Goal: Check status: Check status

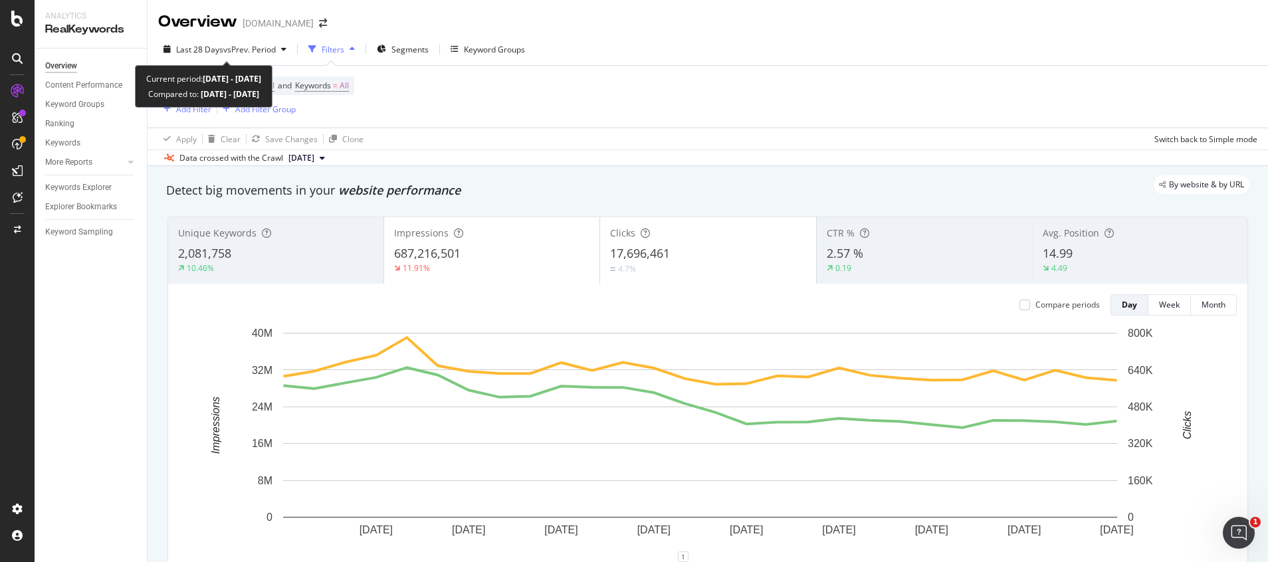
click at [245, 50] on span "vs Prev. Period" at bounding box center [249, 49] width 53 height 11
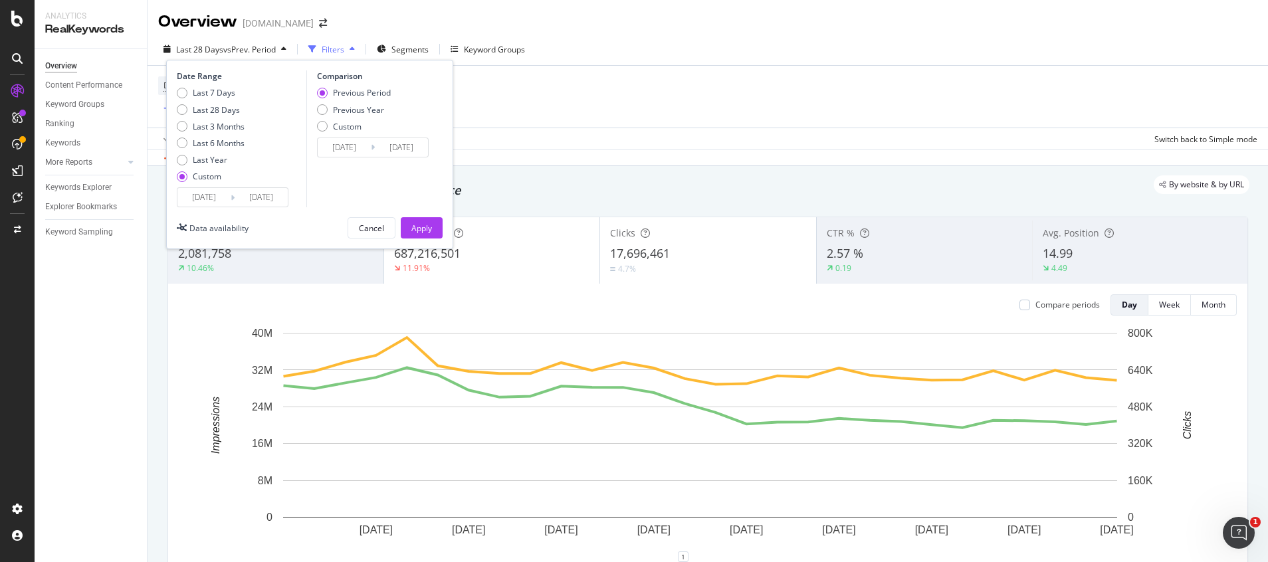
click at [221, 200] on input "[DATE]" at bounding box center [203, 197] width 53 height 19
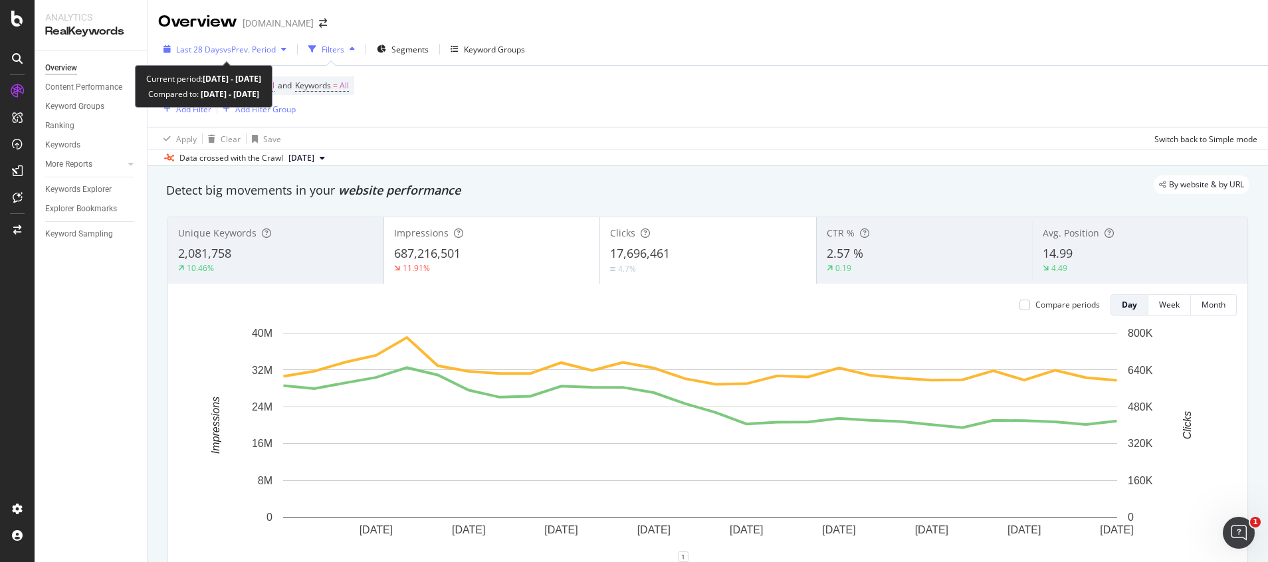
click at [199, 56] on div "Last 28 Days vs Prev. Period" at bounding box center [225, 49] width 134 height 20
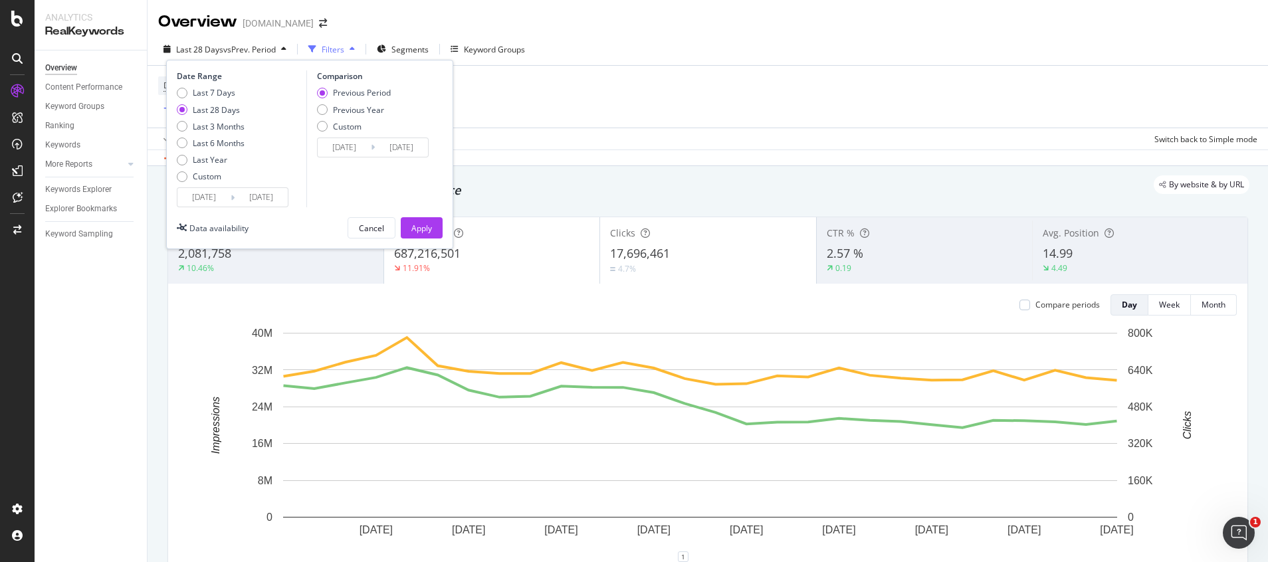
click at [253, 197] on input "[DATE]" at bounding box center [261, 197] width 53 height 19
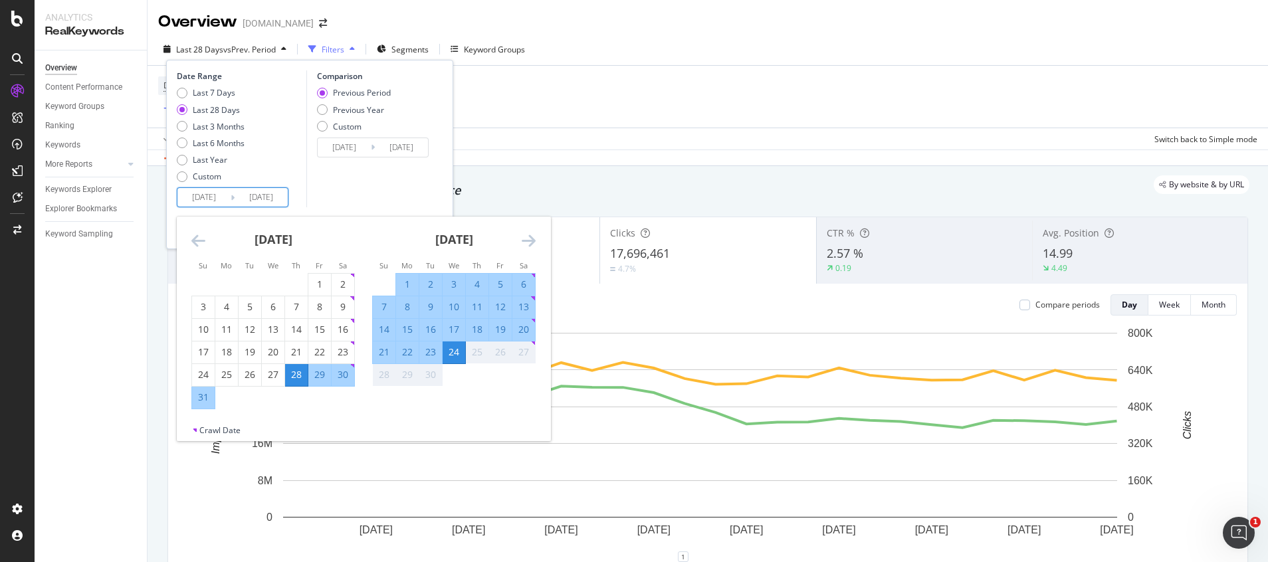
click at [528, 334] on div "20" at bounding box center [523, 329] width 23 height 13
type input "[DATE]"
type input "2025/08/04"
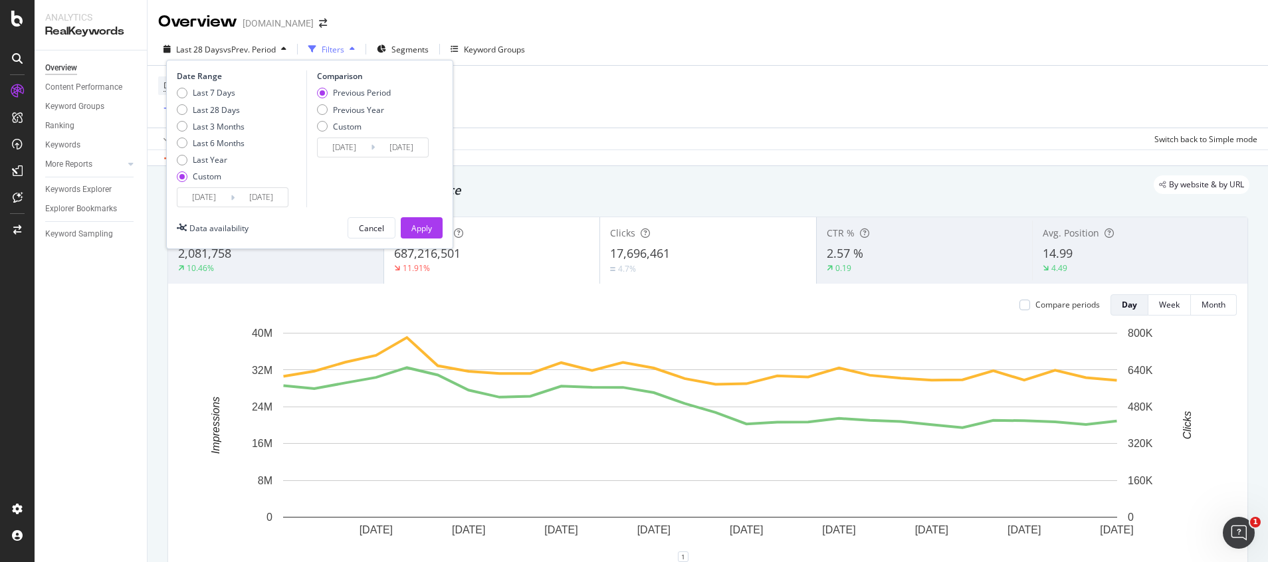
click at [271, 197] on input "[DATE]" at bounding box center [261, 197] width 53 height 19
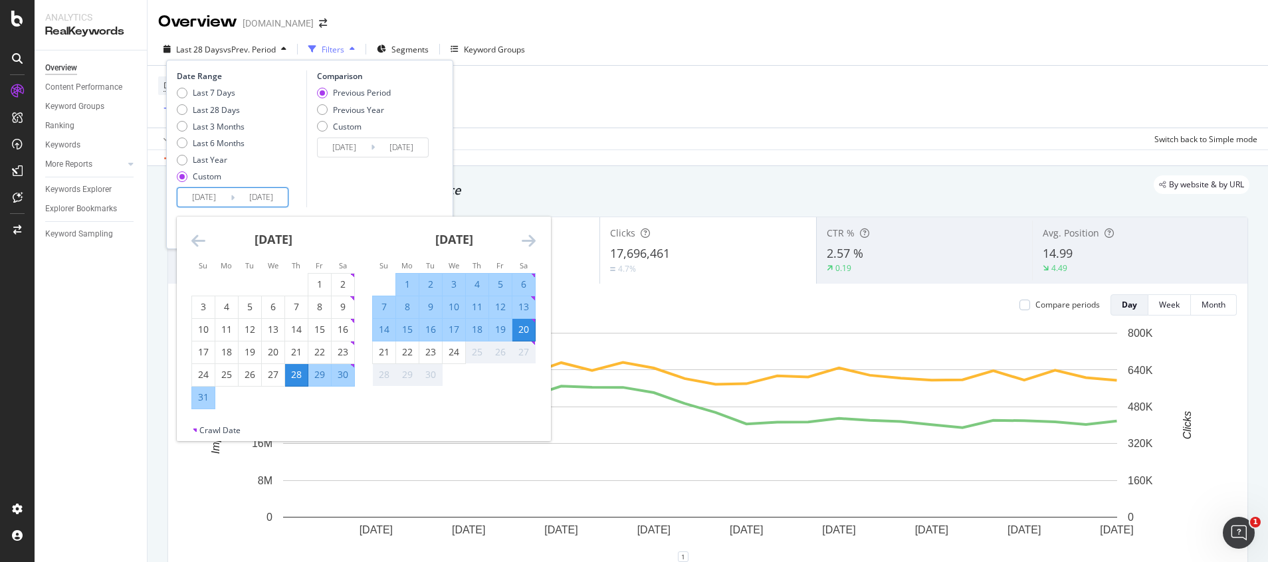
click at [502, 358] on div "26" at bounding box center [500, 352] width 23 height 13
click at [563, 67] on div "Device = All and Country = All and Keywords = All Add Filter Add Filter Group" at bounding box center [707, 97] width 1099 height 62
